Goal: Task Accomplishment & Management: Complete application form

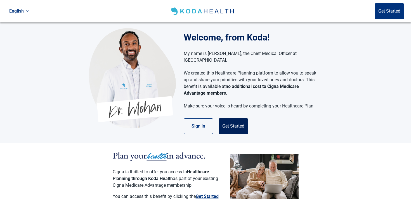
click at [231, 122] on button "Get Started" at bounding box center [233, 127] width 29 height 16
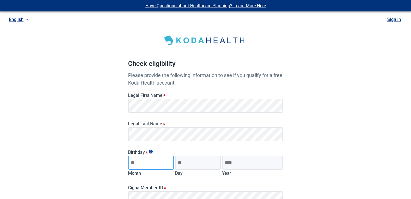
click at [149, 165] on input "Month" at bounding box center [151, 163] width 46 height 14
type input "**"
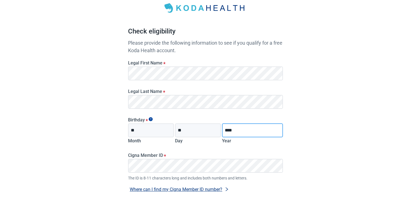
scroll to position [36, 0]
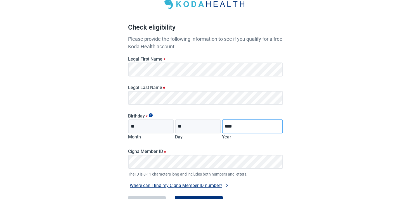
type input "****"
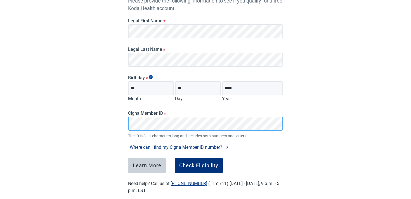
scroll to position [80, 0]
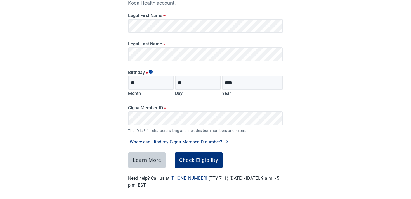
click at [188, 169] on div "Check eligibility Please provide the following information to see if you qualif…" at bounding box center [205, 65] width 155 height 247
click at [188, 157] on button "Check Eligibility" at bounding box center [199, 161] width 48 height 16
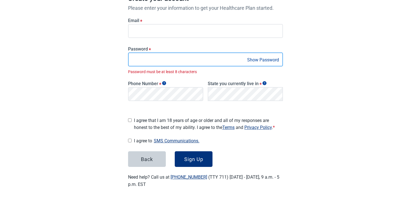
scroll to position [87, 0]
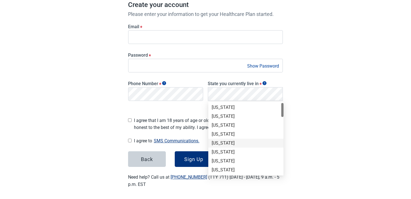
click at [222, 146] on div "[US_STATE]" at bounding box center [246, 143] width 69 height 6
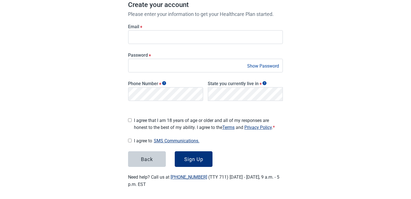
click at [169, 44] on div "Email *" at bounding box center [205, 32] width 159 height 29
click at [154, 122] on span "I agree that I am 18 years of age or older and all of my responses are honest t…" at bounding box center [208, 124] width 149 height 14
click at [195, 161] on button "Sign Up" at bounding box center [194, 160] width 38 height 16
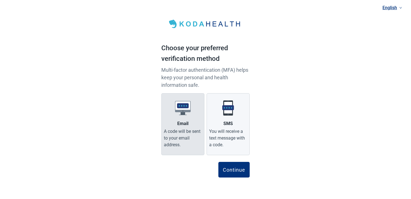
click at [178, 114] on img "Main content" at bounding box center [183, 108] width 16 height 16
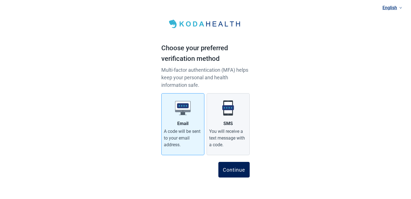
click at [230, 164] on button "Continue" at bounding box center [233, 170] width 31 height 16
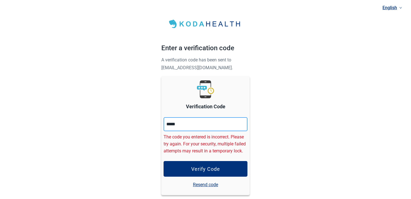
click at [173, 123] on input "*****" at bounding box center [206, 124] width 84 height 14
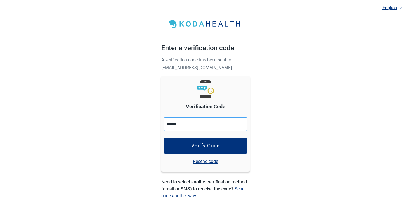
type input "******"
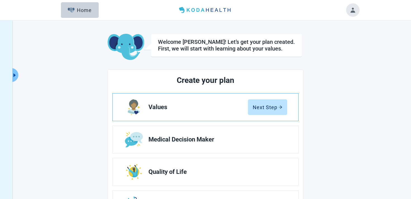
click at [254, 116] on link "Values Next Step" at bounding box center [206, 107] width 186 height 27
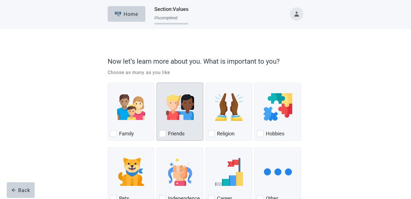
click at [169, 129] on div "Friends" at bounding box center [180, 133] width 42 height 9
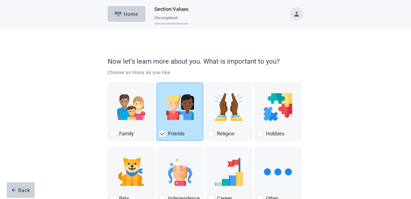
scroll to position [41, 0]
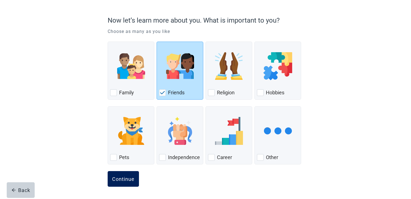
click at [120, 176] on div "Continue" at bounding box center [123, 179] width 22 height 6
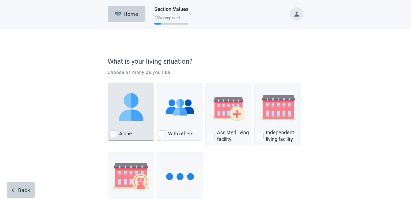
click at [143, 125] on div "Alone, checkbox, not checked" at bounding box center [131, 107] width 42 height 44
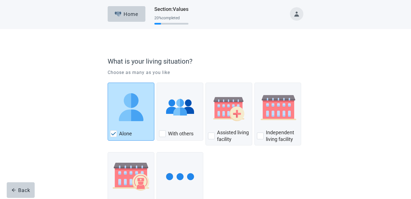
scroll to position [46, 0]
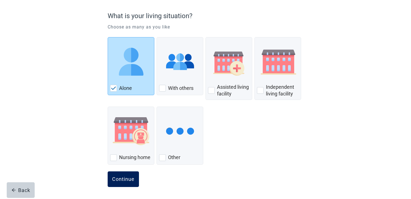
click at [123, 178] on div "Continue" at bounding box center [123, 180] width 22 height 6
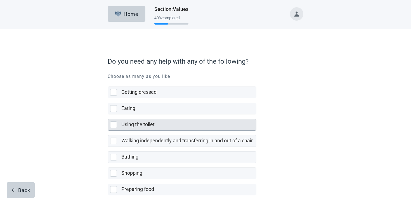
click at [156, 125] on div "Using the toilet" at bounding box center [186, 124] width 131 height 7
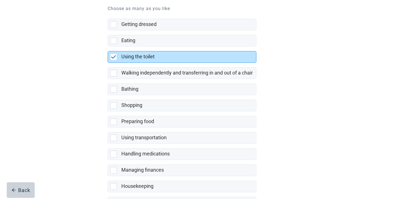
scroll to position [105, 0]
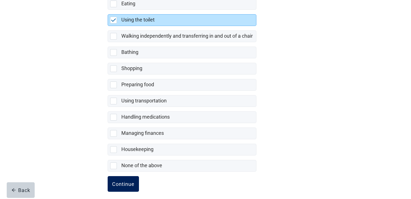
click at [128, 185] on div "Continue" at bounding box center [123, 185] width 22 height 6
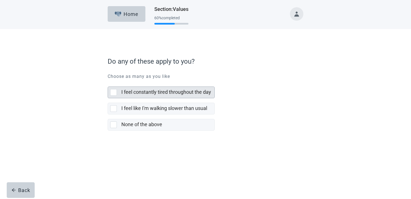
click at [168, 90] on label "I feel constantly tired throughout the day" at bounding box center [166, 92] width 90 height 6
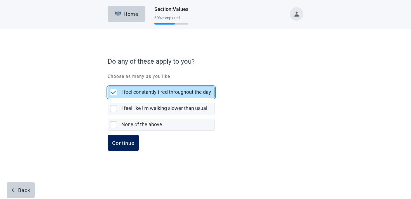
click at [125, 137] on button "Continue" at bounding box center [123, 143] width 31 height 16
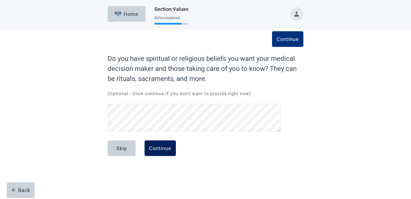
click at [156, 151] on div "Continue" at bounding box center [160, 149] width 22 height 6
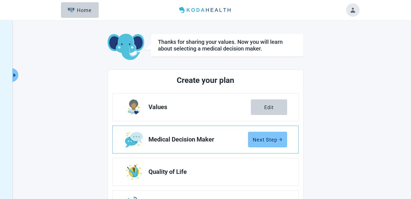
click at [286, 145] on button "Next Step" at bounding box center [267, 140] width 39 height 16
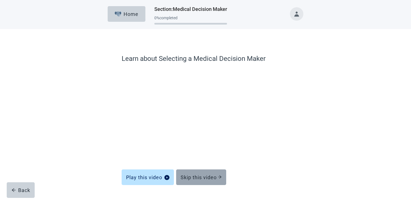
click at [199, 179] on div "Skip this video" at bounding box center [201, 178] width 41 height 6
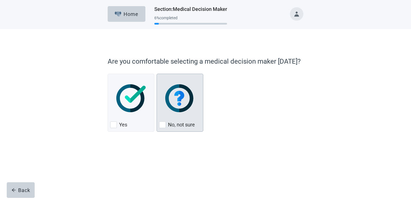
click at [179, 114] on div "No, not sure, checkbox, not checked" at bounding box center [180, 98] width 42 height 44
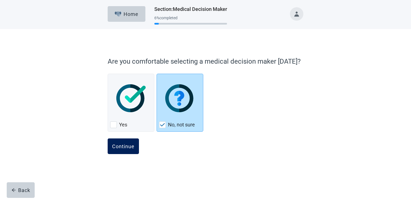
click at [133, 148] on div "Continue" at bounding box center [123, 147] width 22 height 6
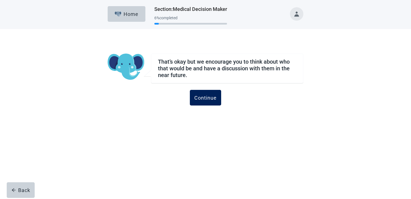
click at [192, 99] on button "Continue" at bounding box center [205, 98] width 31 height 16
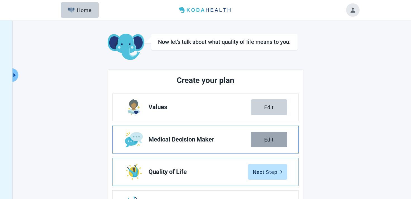
click at [269, 146] on button "Edit" at bounding box center [269, 140] width 36 height 16
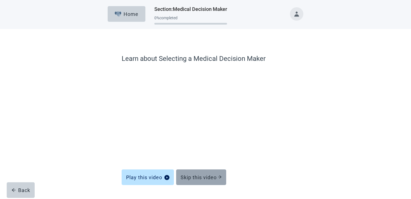
click at [198, 179] on div "Skip this video" at bounding box center [201, 178] width 41 height 6
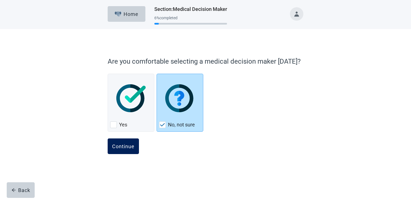
click at [122, 148] on div "Continue" at bounding box center [123, 147] width 22 height 6
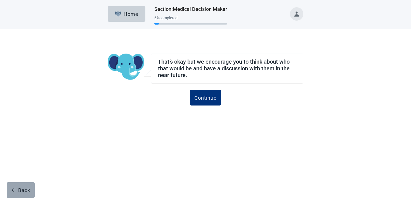
click at [21, 188] on div "Back" at bounding box center [20, 191] width 19 height 6
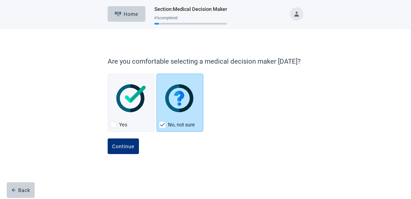
click at [21, 188] on div "Back" at bounding box center [20, 191] width 19 height 6
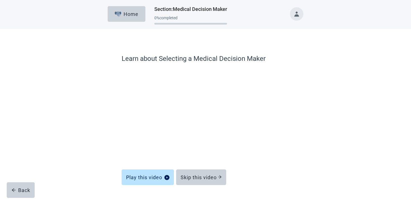
click at [21, 188] on div "Back" at bounding box center [20, 191] width 19 height 6
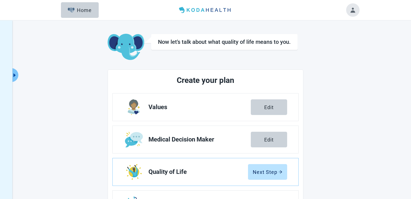
click at [350, 12] on button "Toggle account menu" at bounding box center [352, 9] width 13 height 13
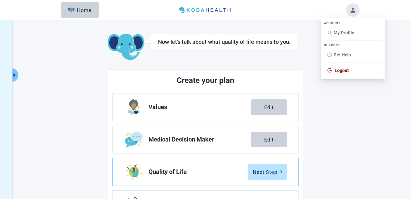
click at [342, 70] on span "Logout" at bounding box center [342, 70] width 14 height 5
